Goal: Task Accomplishment & Management: Use online tool/utility

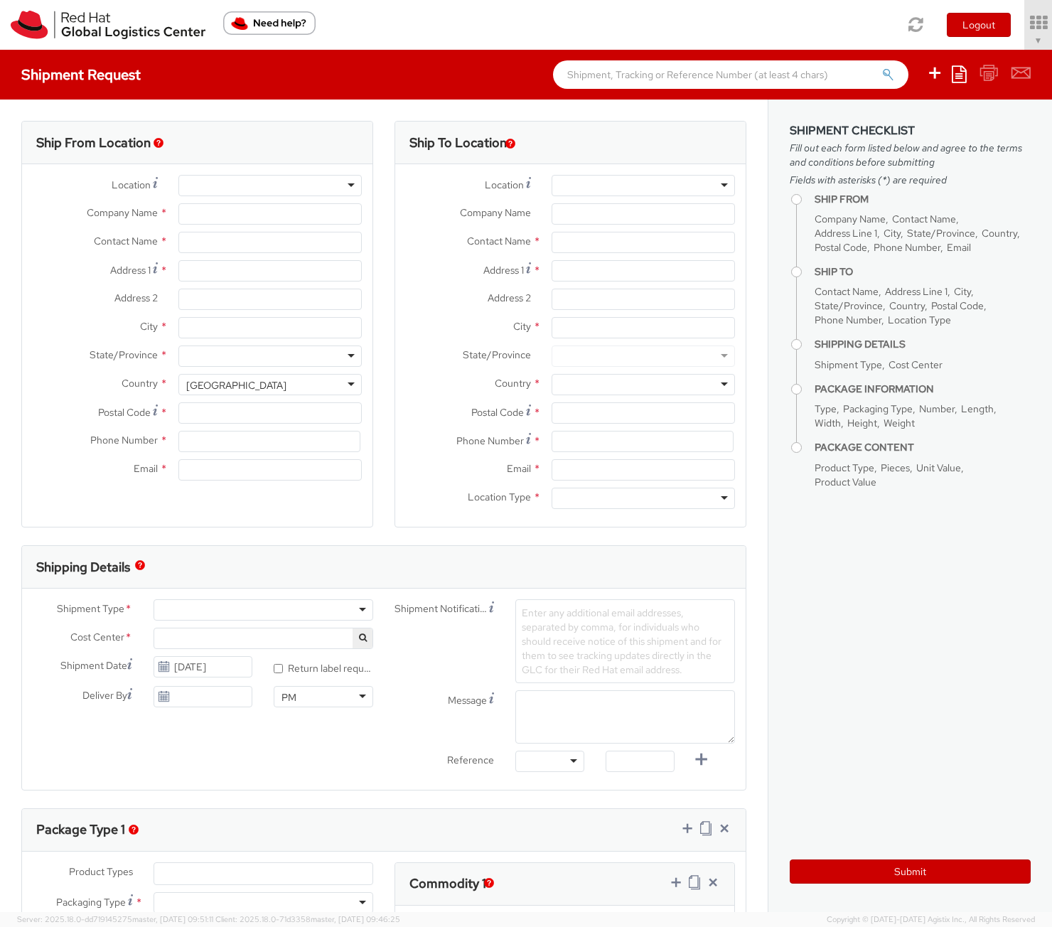
select select "901"
select select
click at [998, 31] on icon at bounding box center [998, 23] width 124 height 20
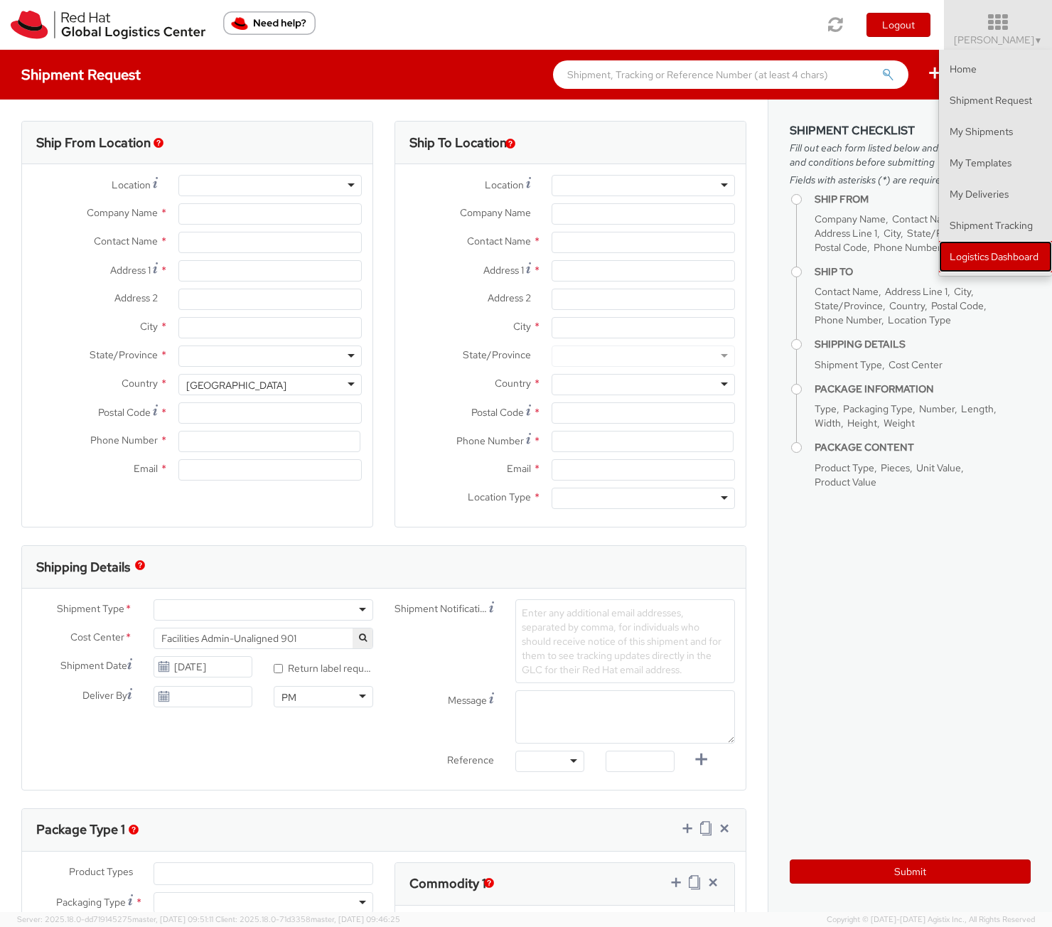
click at [998, 261] on link "Logistics Dashboard" at bounding box center [995, 256] width 113 height 31
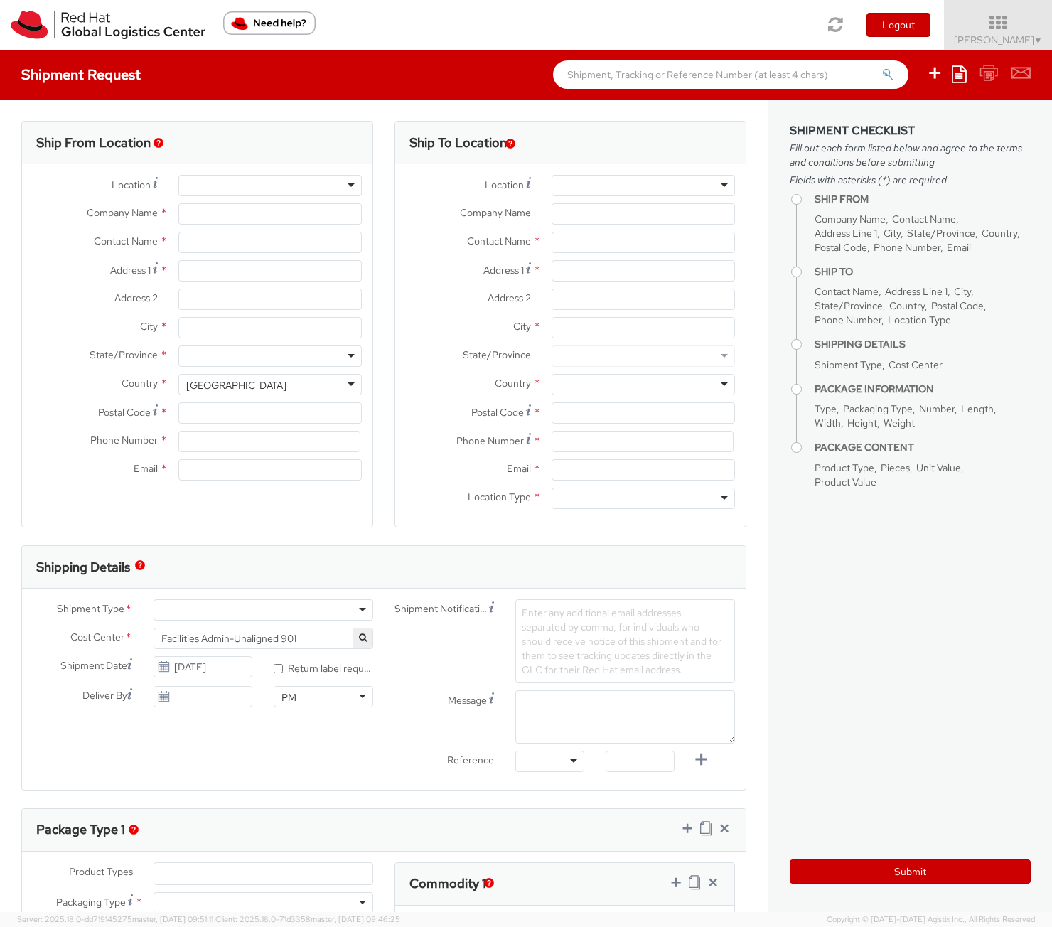
type input "Red Hat, Inc."
type input "[PERSON_NAME]"
type input "[STREET_ADDRESS]"
type input "RALEIGH"
type input "27601"
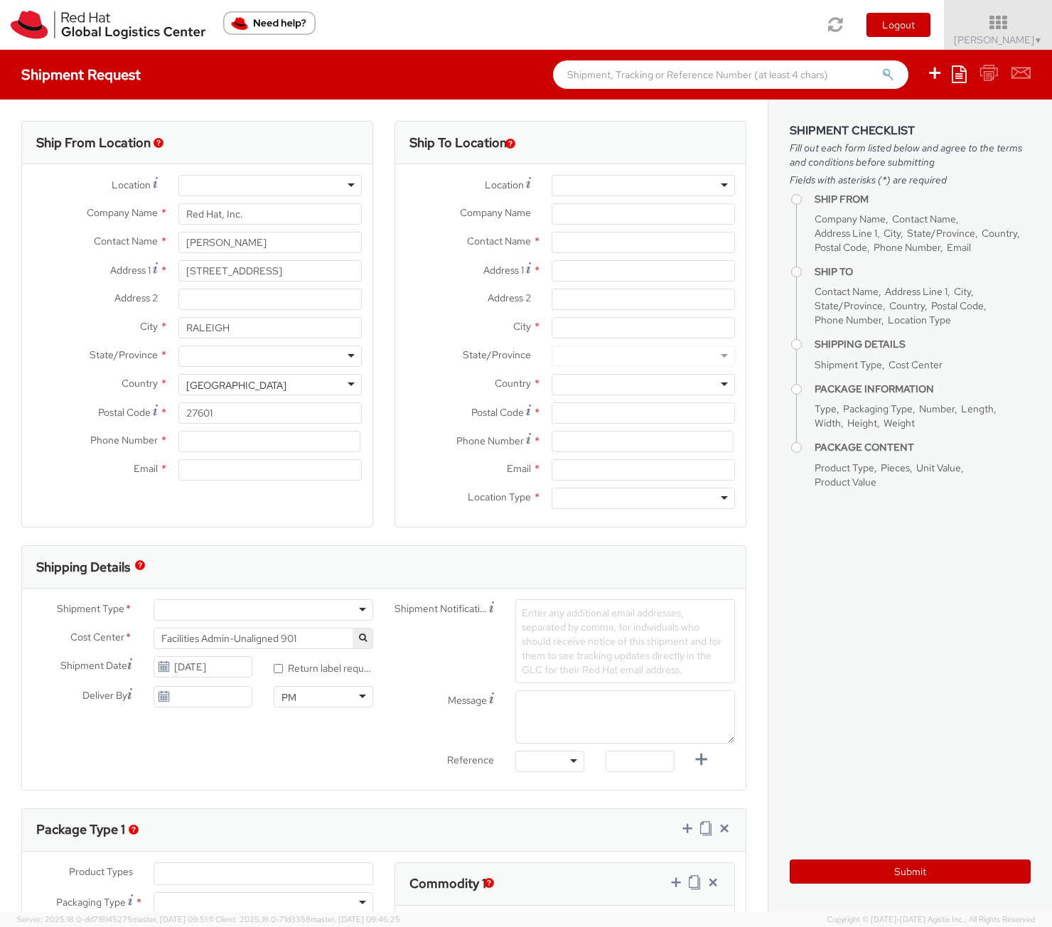
type input "[PHONE_NUMBER]"
type input "[EMAIL_ADDRESS][DOMAIN_NAME]"
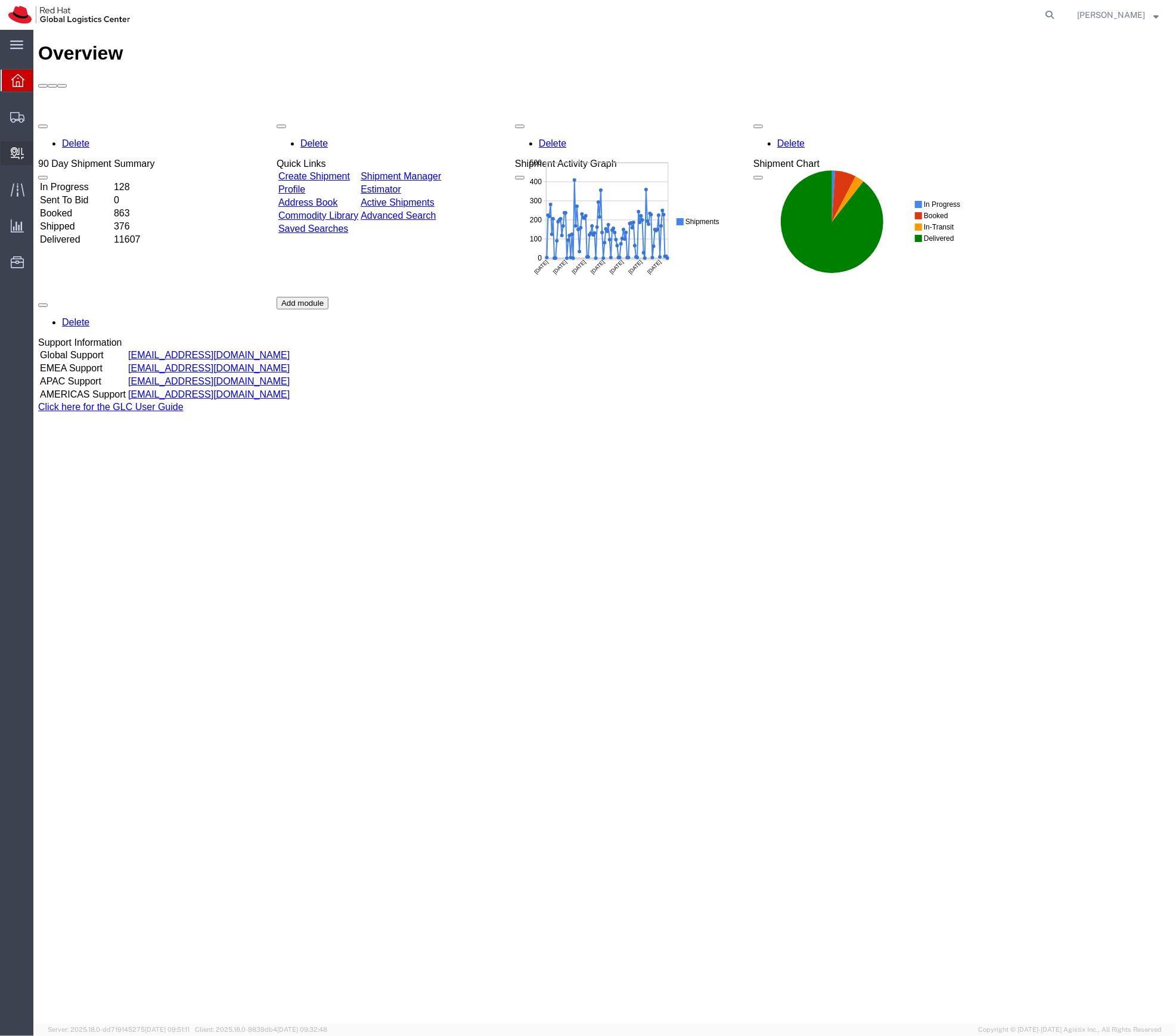
click at [0, 0] on span "Create Delivery" at bounding box center [0, 0] width 0 height 0
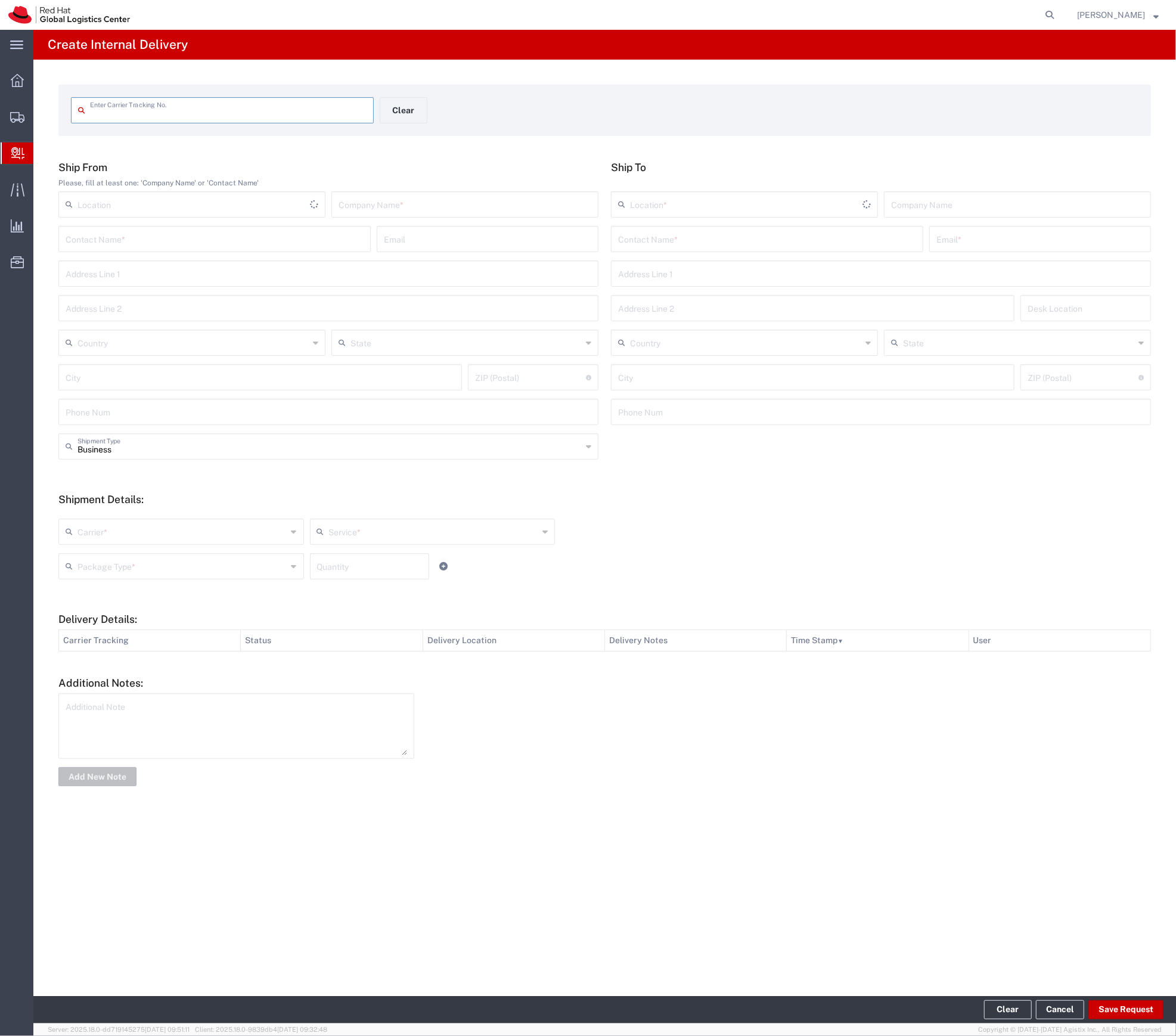
click at [158, 124] on div "Enter Carrier Tracking No. Clear" at bounding box center [379, 114] width 630 height 34
click at [143, 116] on input "text" at bounding box center [228, 109] width 277 height 21
type input "884227720122"
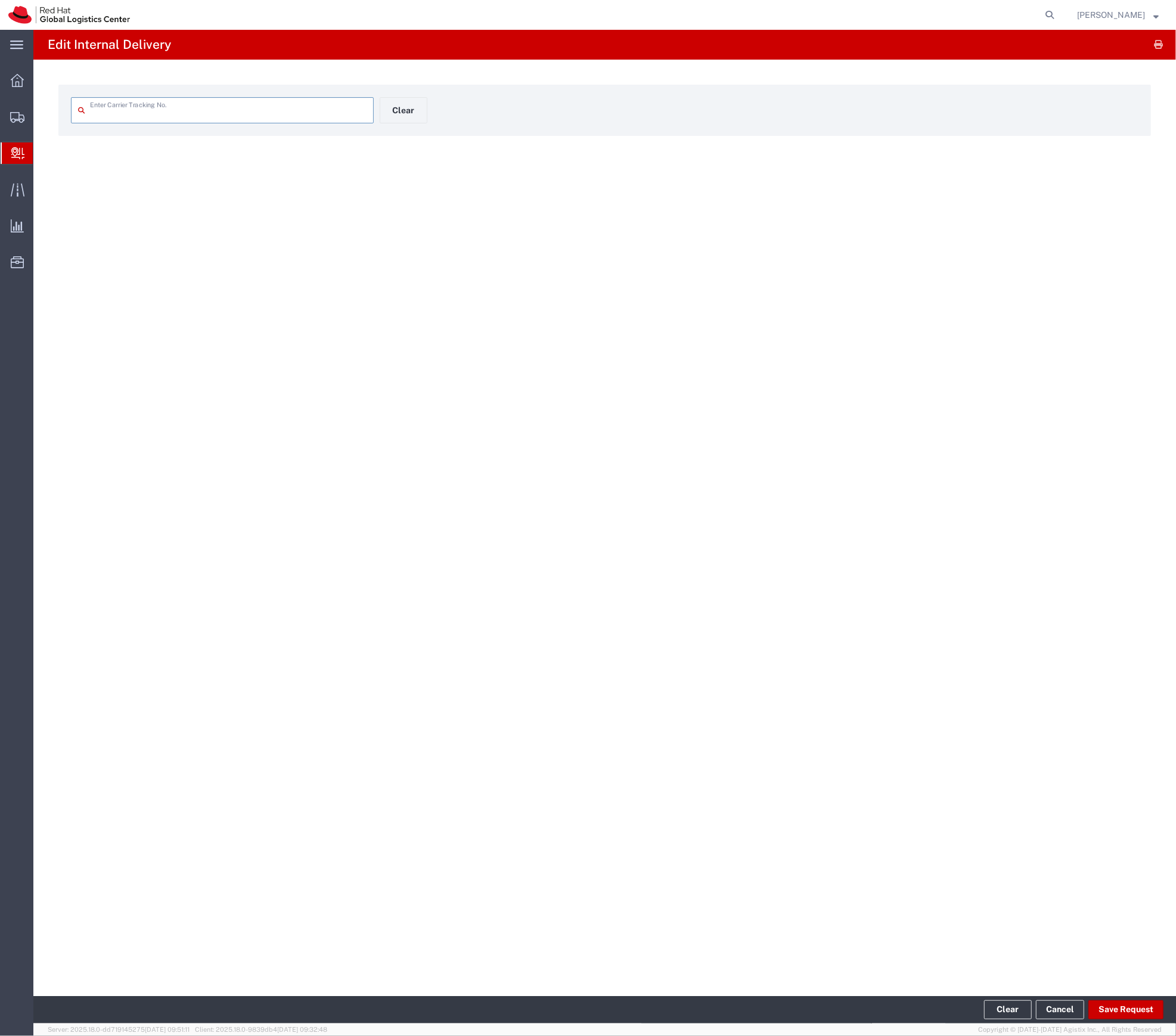
type input "884227720122"
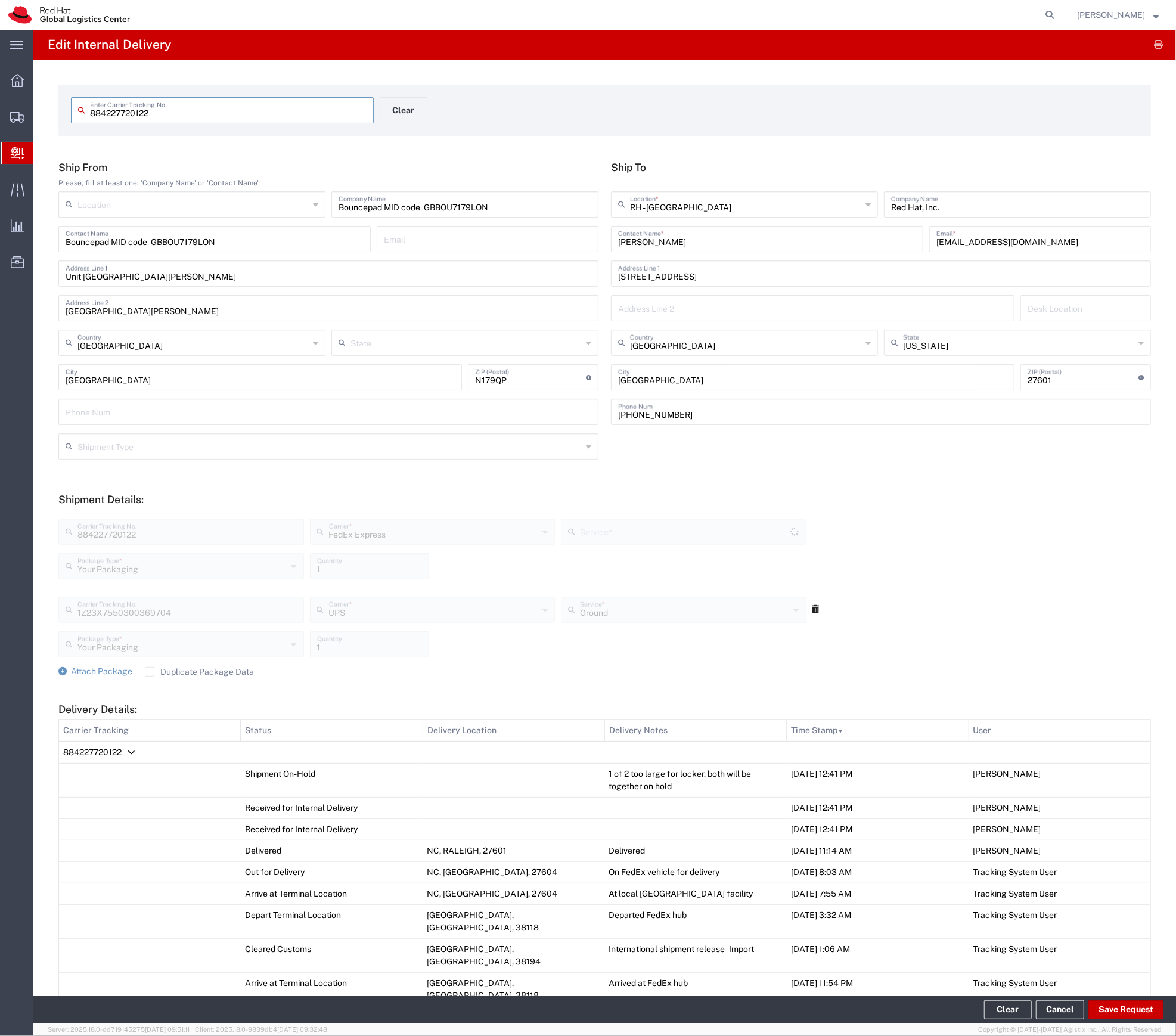
type input "International Priority EOD"
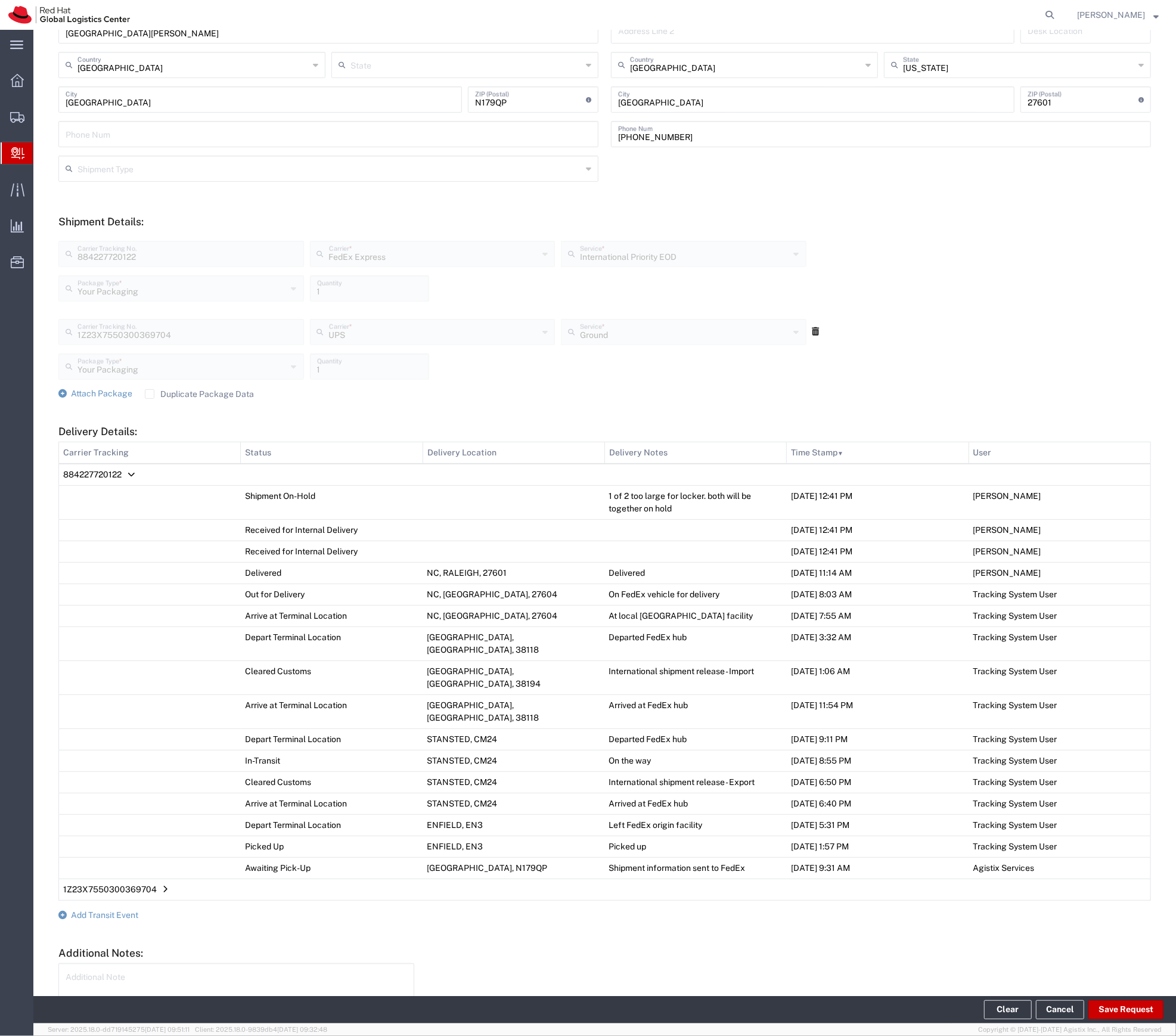
scroll to position [289, 0]
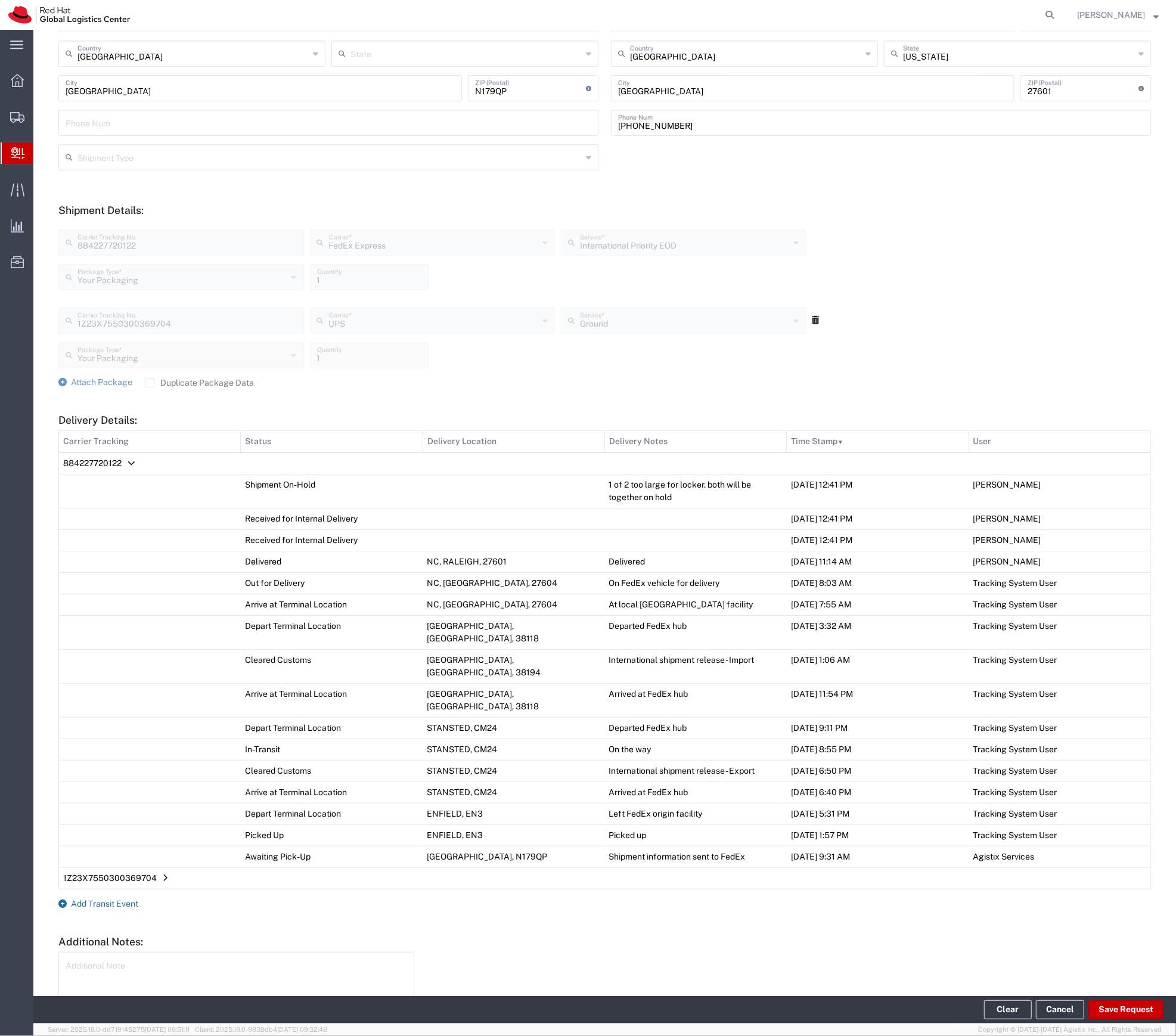
click at [131, 899] on span "Add Transit Event" at bounding box center [105, 903] width 67 height 9
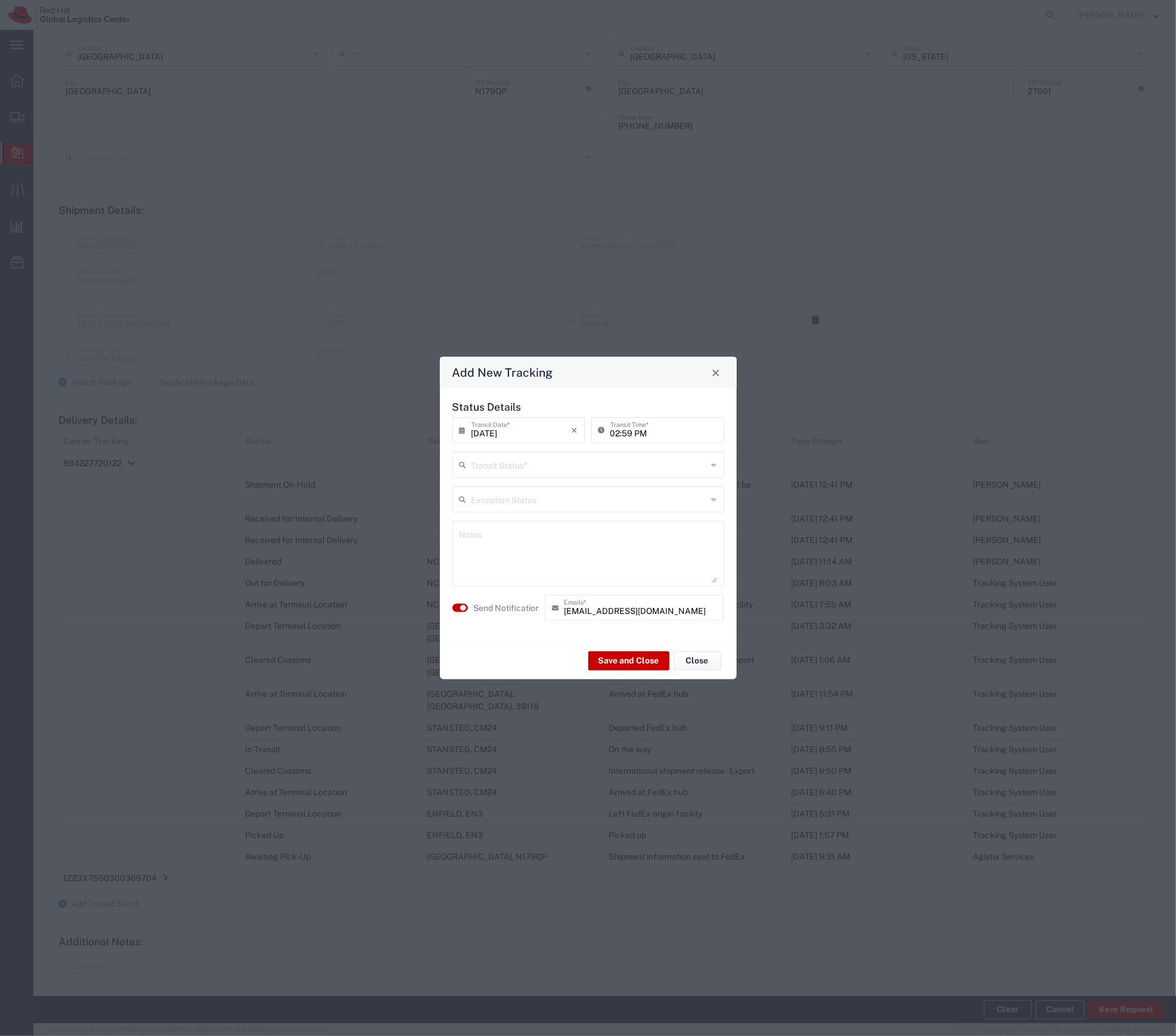
click at [502, 465] on input "text" at bounding box center [589, 464] width 236 height 21
click at [503, 492] on span "Delivery Confirmation" at bounding box center [588, 491] width 269 height 18
type input "Delivery Confirmation"
click at [509, 607] on label "Send Notification" at bounding box center [507, 607] width 67 height 13
click at [544, 577] on textarea at bounding box center [588, 554] width 258 height 59
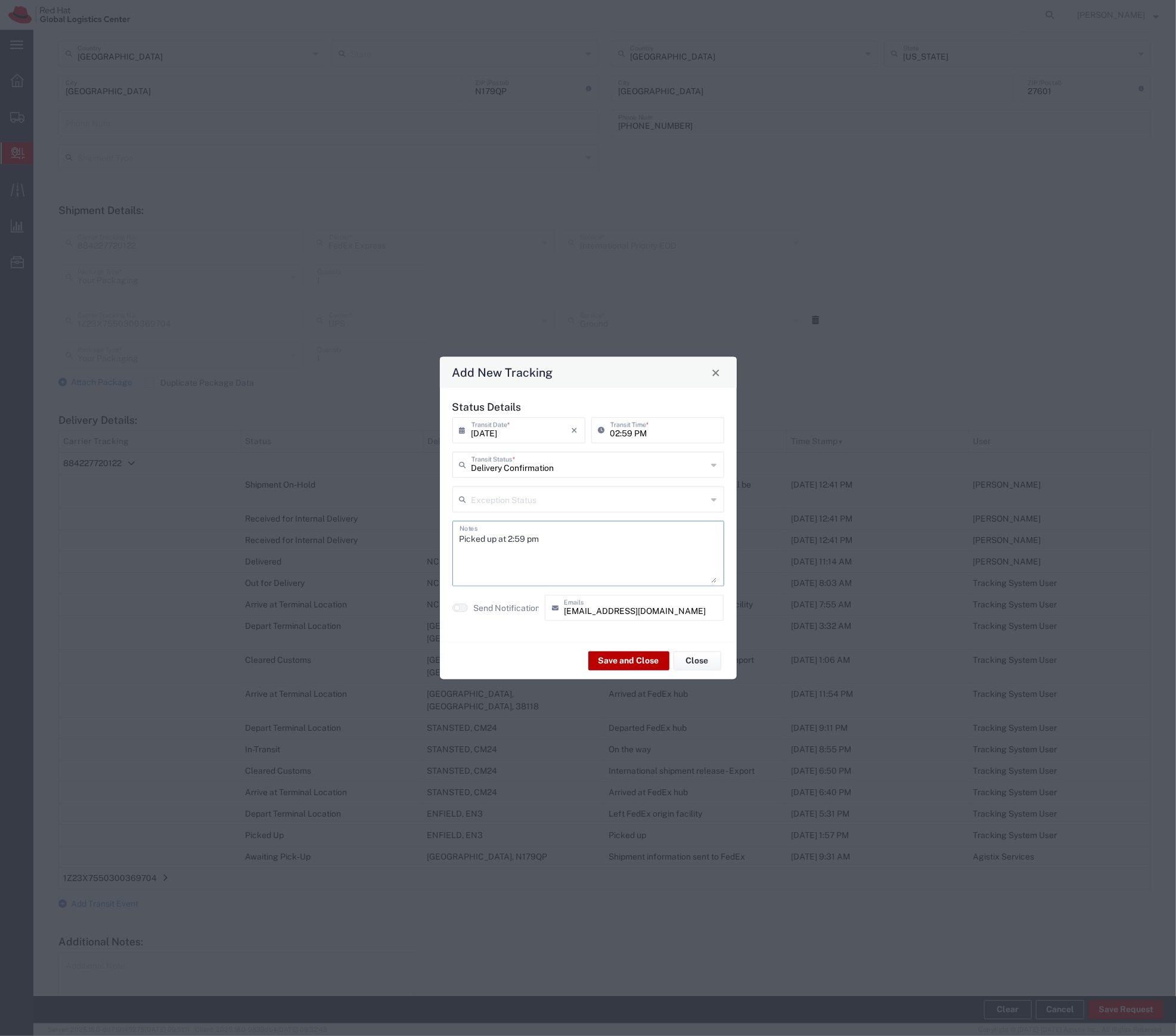
type textarea "Picked up at 2:59 pm"
click at [637, 663] on button "Save and Close" at bounding box center [629, 660] width 81 height 19
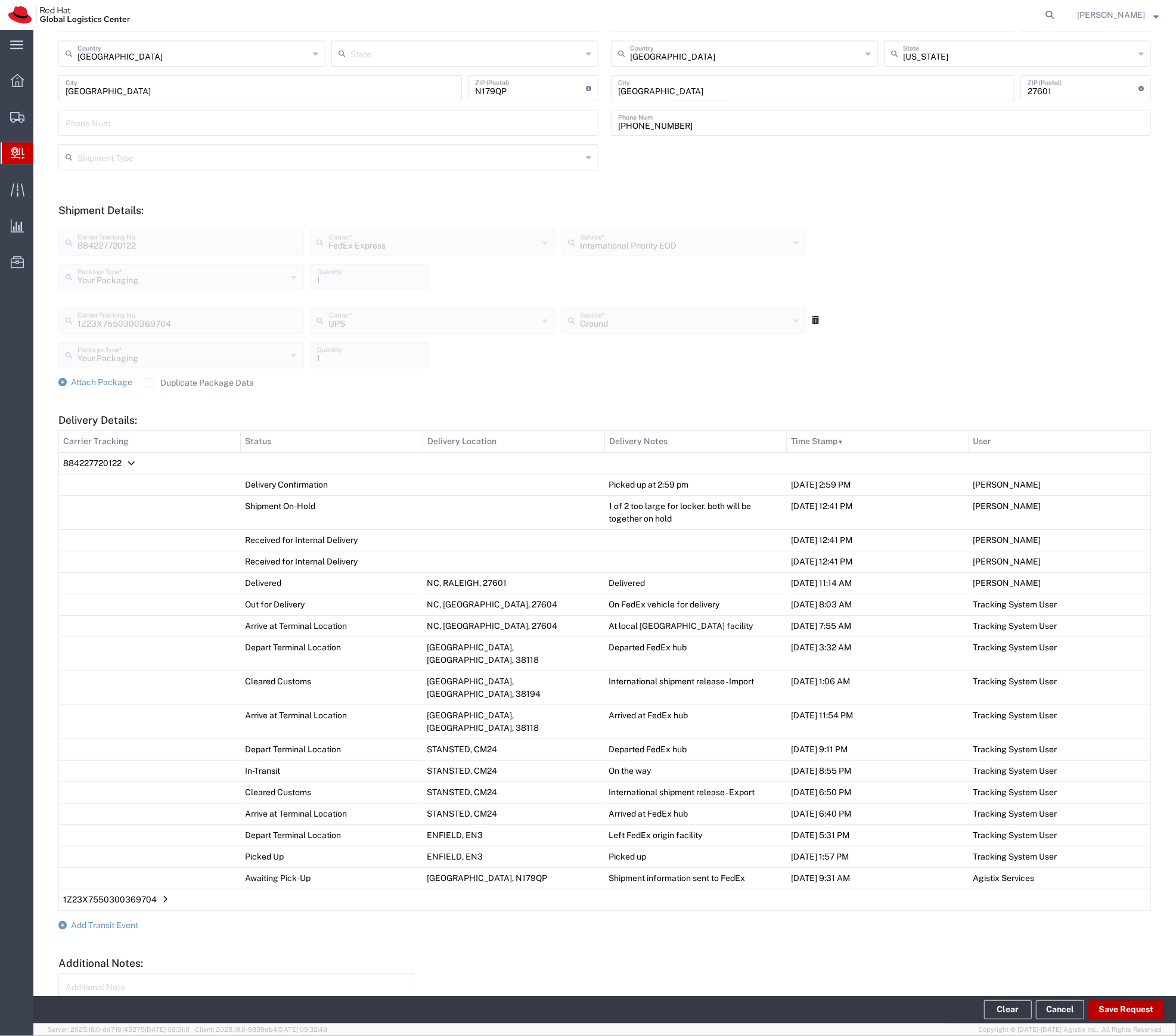
click at [1112, 1019] on button "Save Request" at bounding box center [1127, 1010] width 75 height 19
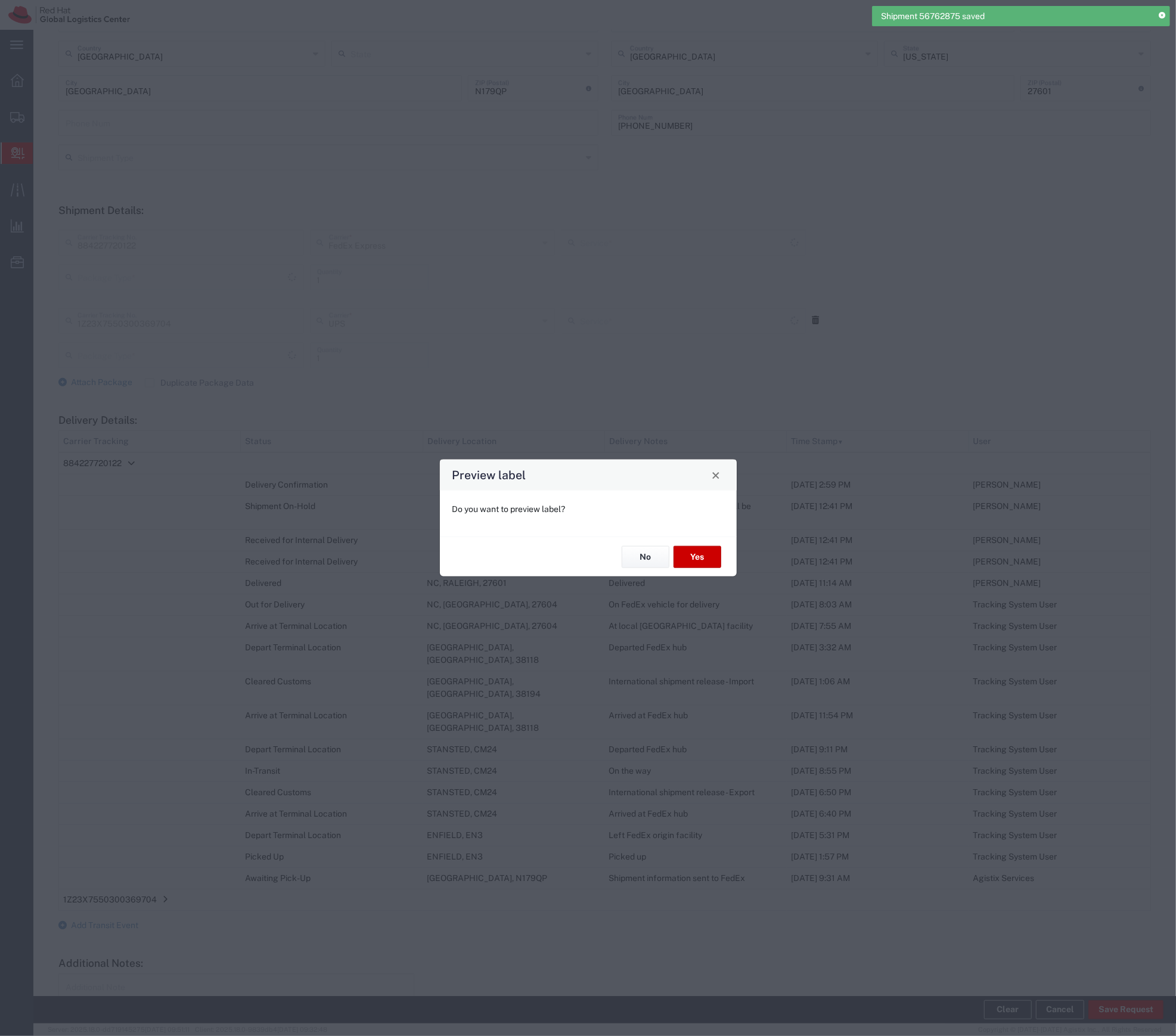
type input "Your Packaging"
type input "Ground"
type input "International Priority EOD"
type input "Your Packaging"
